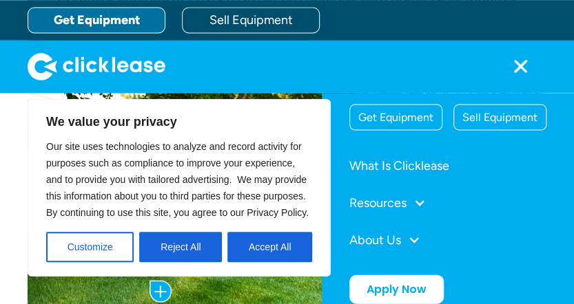
scroll to position [685, 0]
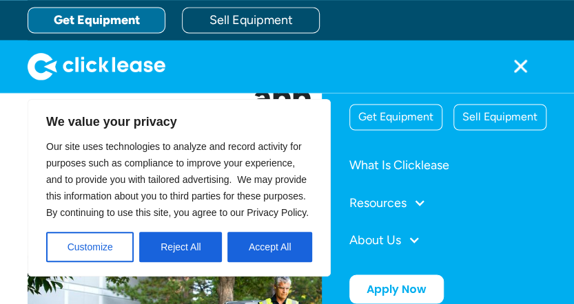
click at [117, 65] on img "home" at bounding box center [97, 66] width 138 height 28
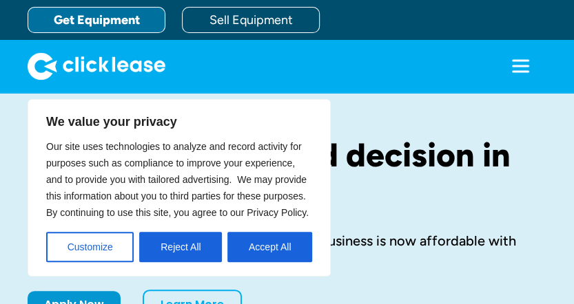
click at [519, 63] on icon "menu" at bounding box center [520, 66] width 28 height 28
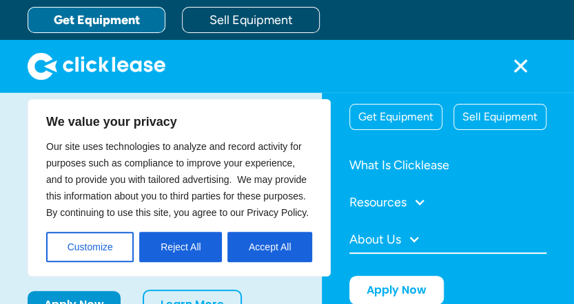
click at [377, 240] on div "About Us" at bounding box center [375, 239] width 52 height 12
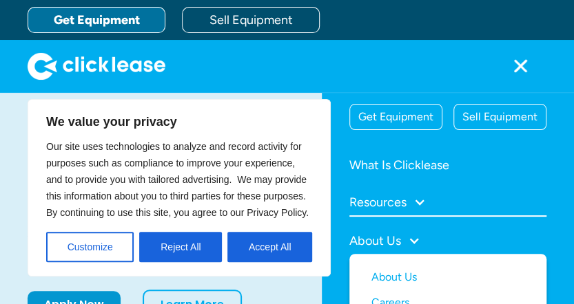
click at [395, 204] on div "Resources" at bounding box center [377, 202] width 57 height 12
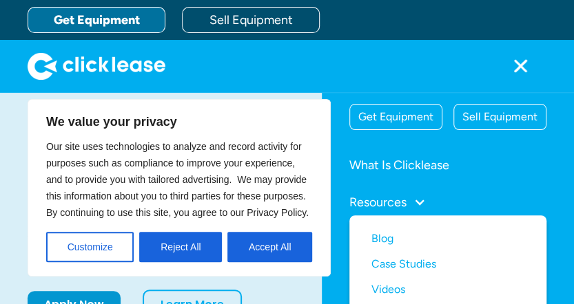
scroll to position [91, 0]
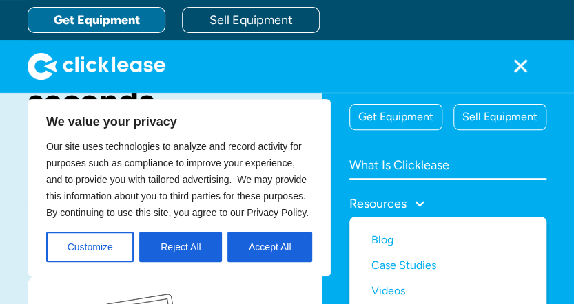
click at [393, 169] on link "What Is Clicklease" at bounding box center [447, 166] width 197 height 28
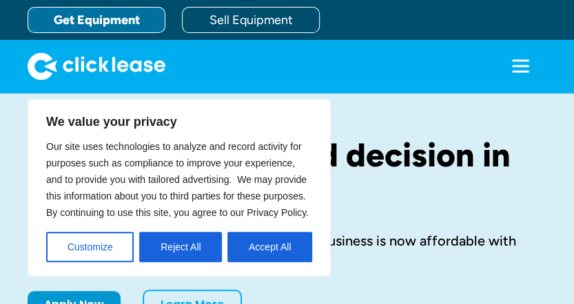
click at [514, 63] on icon "menu" at bounding box center [520, 66] width 28 height 28
